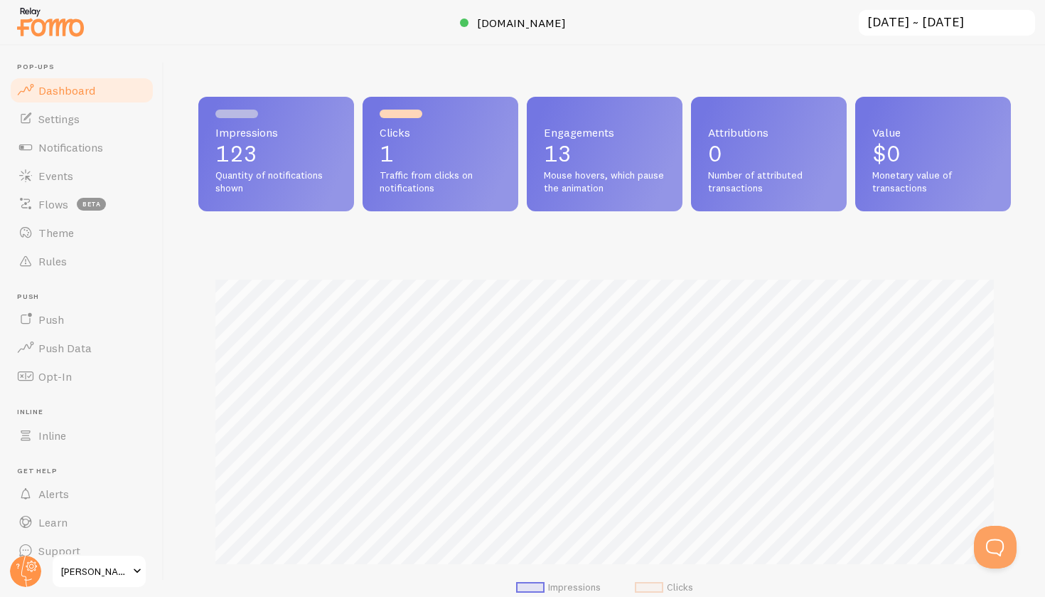
scroll to position [16, 0]
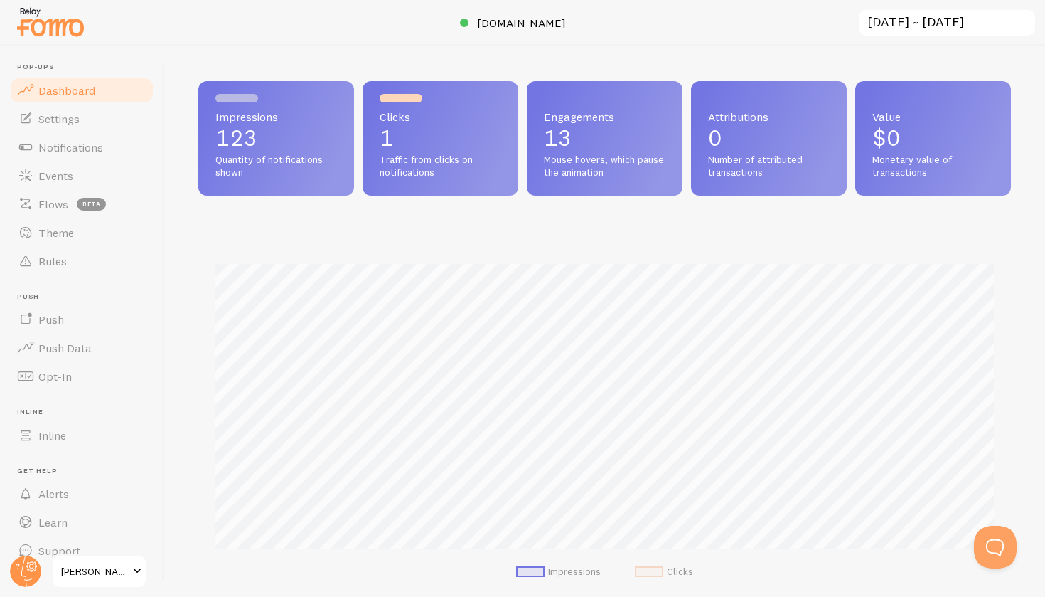
click at [399, 142] on p "1" at bounding box center [441, 138] width 122 height 23
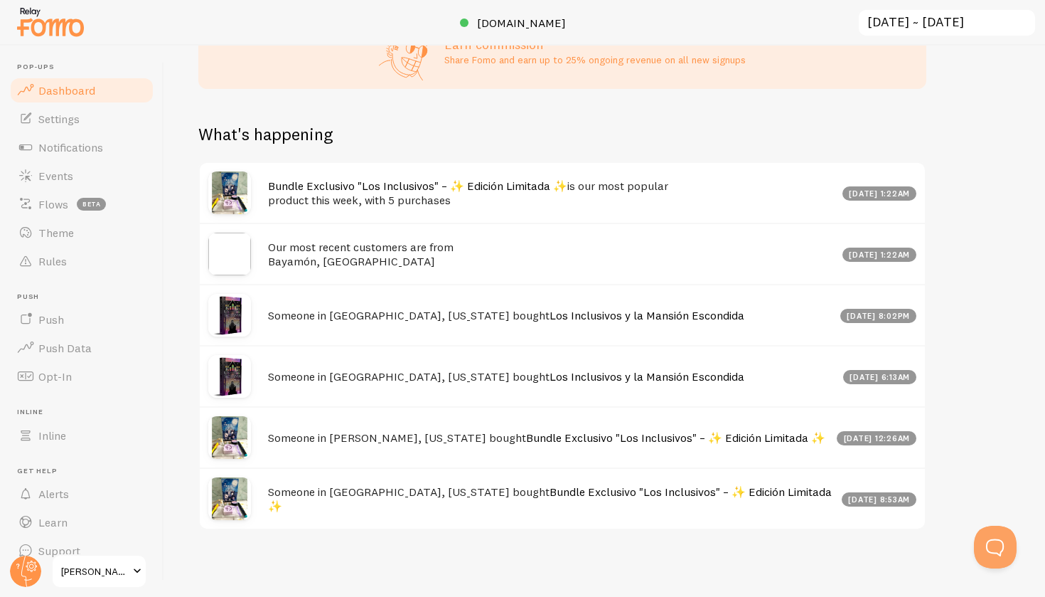
scroll to position [0, 0]
click at [353, 250] on h4 "Our most recent customers are from Bayamón, Mayaguez" at bounding box center [551, 254] width 566 height 29
click at [217, 248] on img at bounding box center [229, 254] width 43 height 43
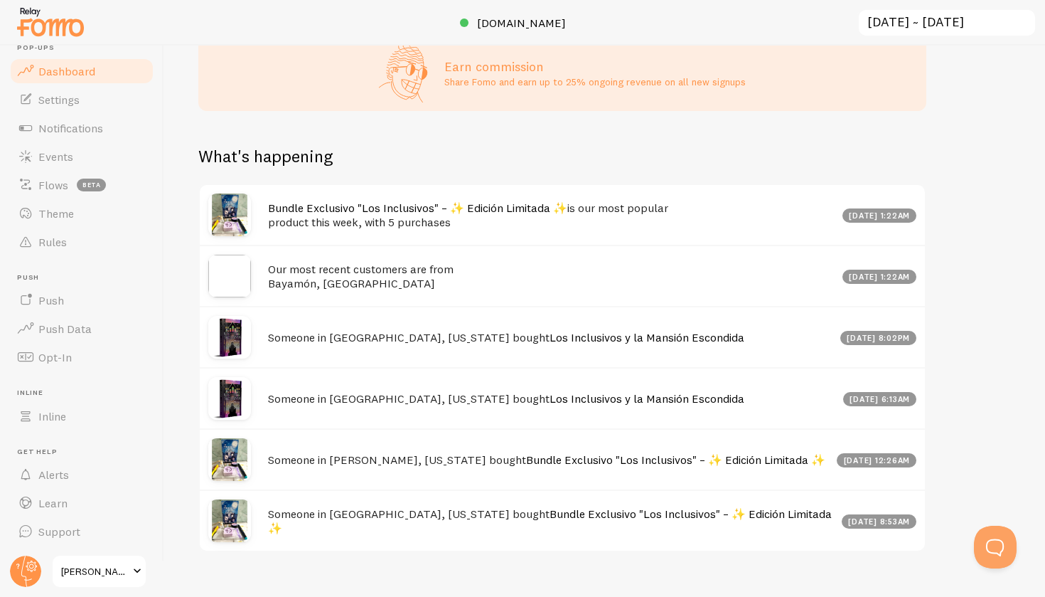
scroll to position [18, 0]
click at [91, 412] on link "Inline" at bounding box center [82, 417] width 146 height 28
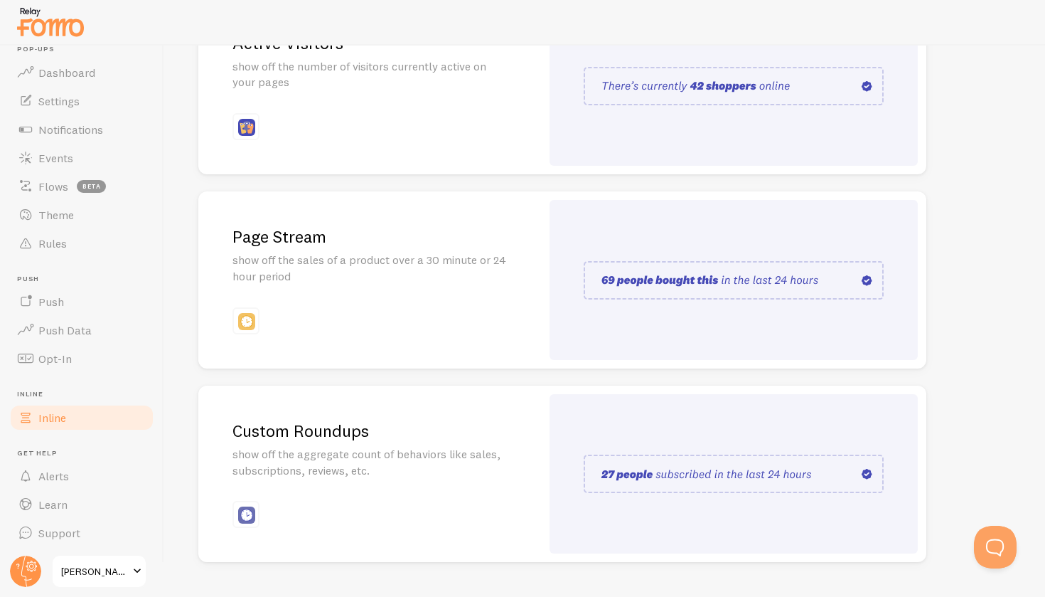
scroll to position [242, 0]
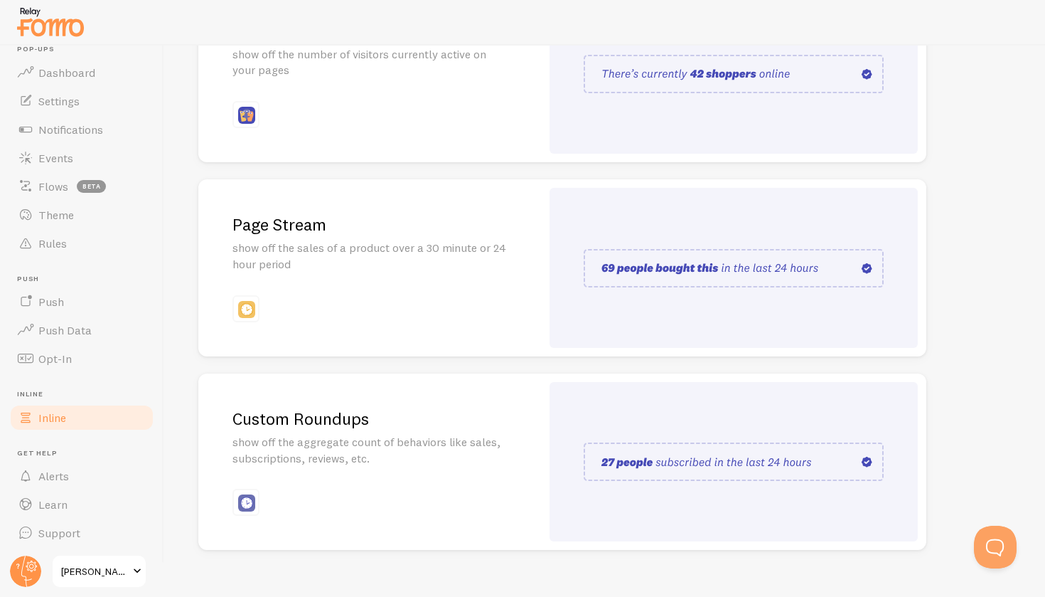
click at [386, 252] on p "show off the sales of a product over a 30 minute or 24 hour period" at bounding box center [370, 256] width 275 height 33
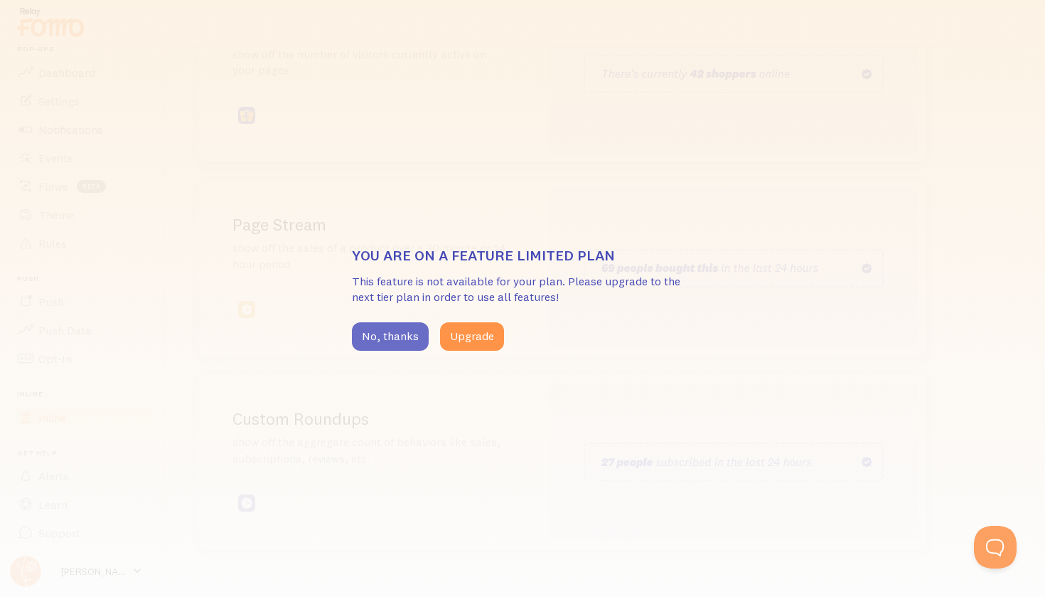
click at [403, 335] on button "No, thanks" at bounding box center [390, 336] width 77 height 28
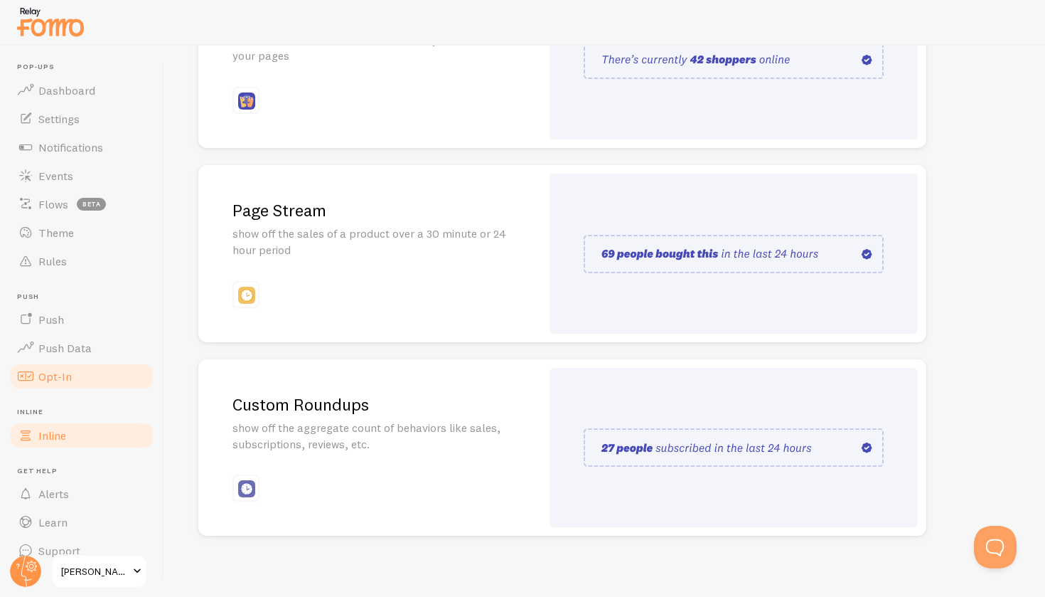
scroll to position [0, 0]
click at [90, 368] on link "Opt-In" at bounding box center [82, 376] width 146 height 28
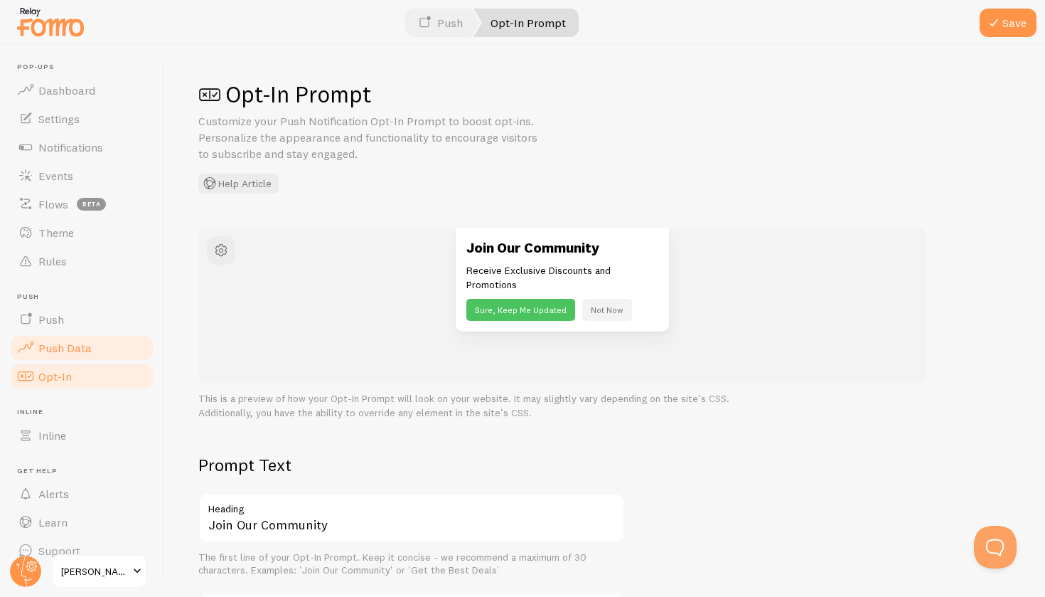
click at [87, 351] on span "Push Data" at bounding box center [64, 348] width 53 height 14
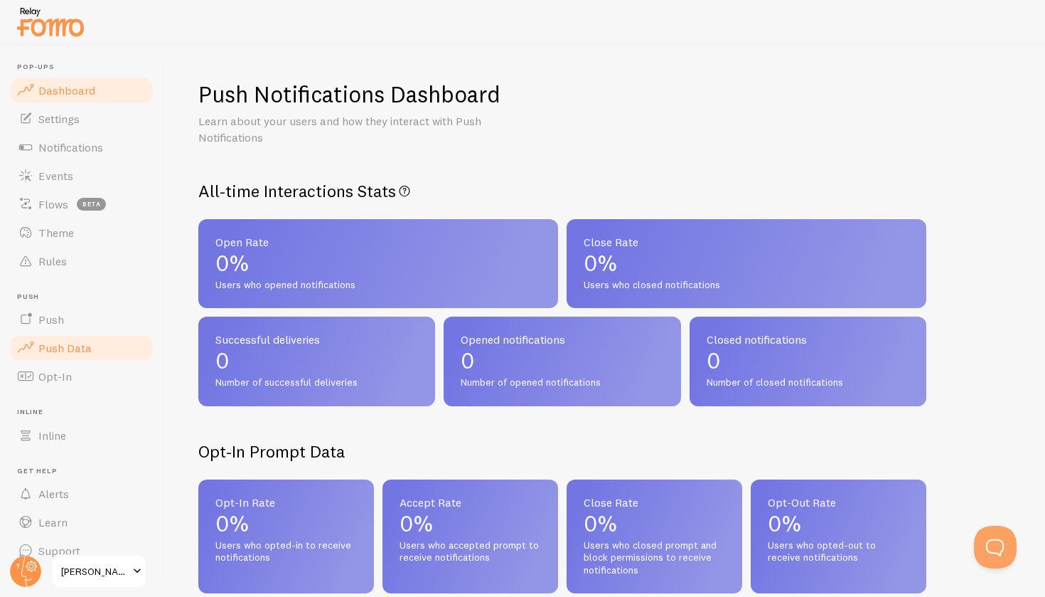
click at [65, 93] on span "Dashboard" at bounding box center [66, 90] width 57 height 14
